Goal: Find specific page/section: Find specific page/section

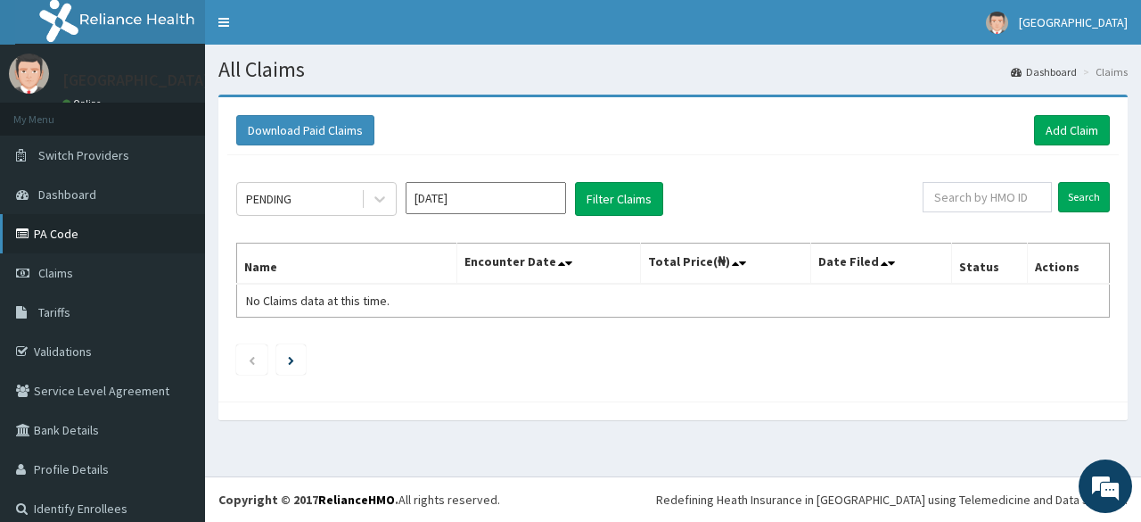
click at [118, 233] on link "PA Code" at bounding box center [102, 233] width 205 height 39
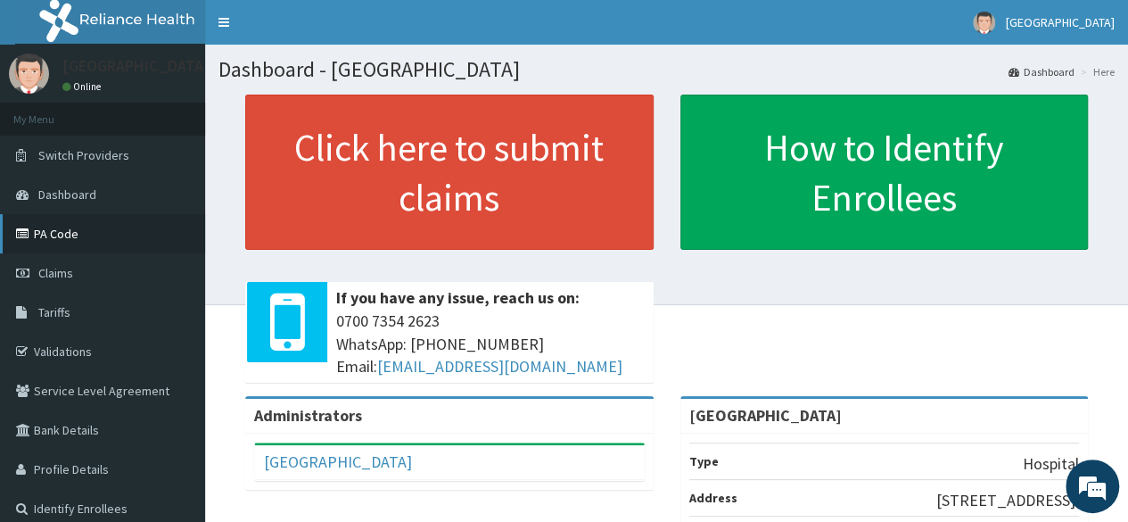
click at [127, 238] on link "PA Code" at bounding box center [102, 233] width 205 height 39
